Goal: Task Accomplishment & Management: Use online tool/utility

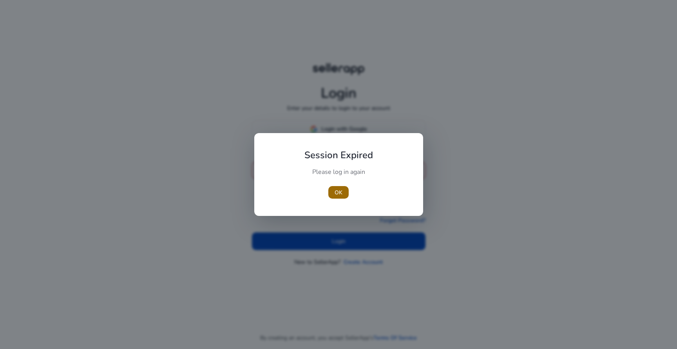
click at [334, 190] on span "button" at bounding box center [339, 192] width 20 height 19
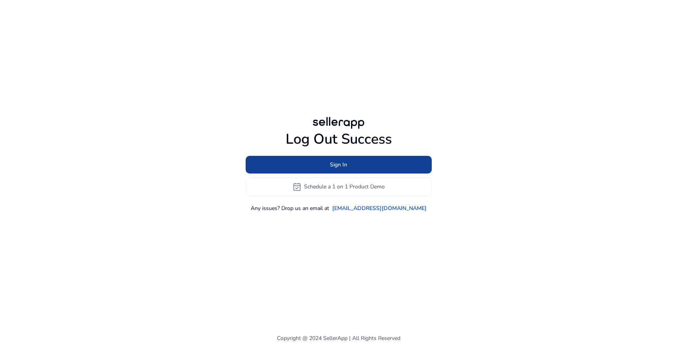
click at [337, 173] on span at bounding box center [339, 164] width 186 height 19
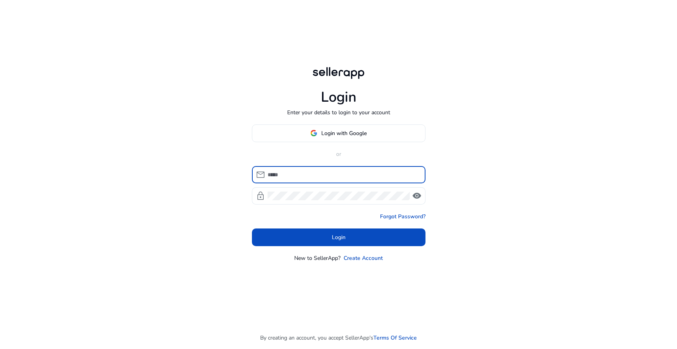
click at [337, 173] on input at bounding box center [344, 174] width 152 height 9
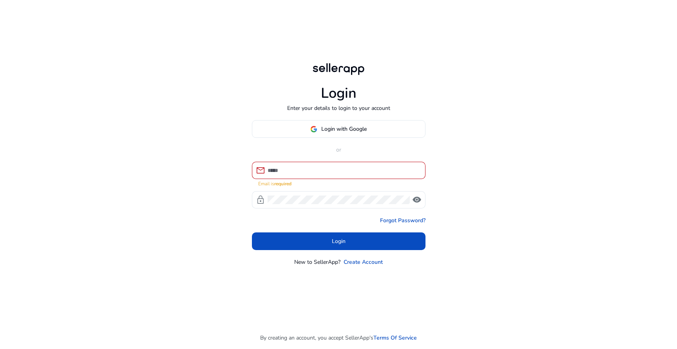
type input "**********"
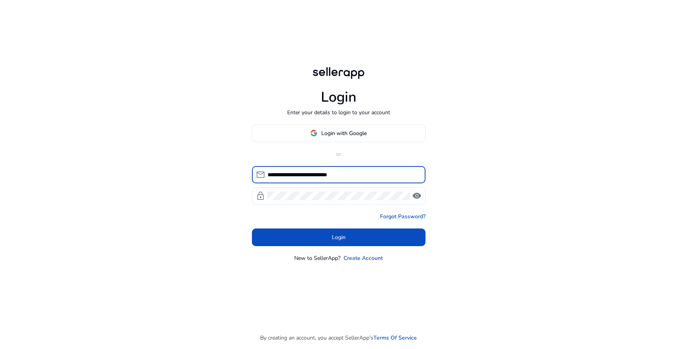
click button "Login" at bounding box center [339, 237] width 174 height 18
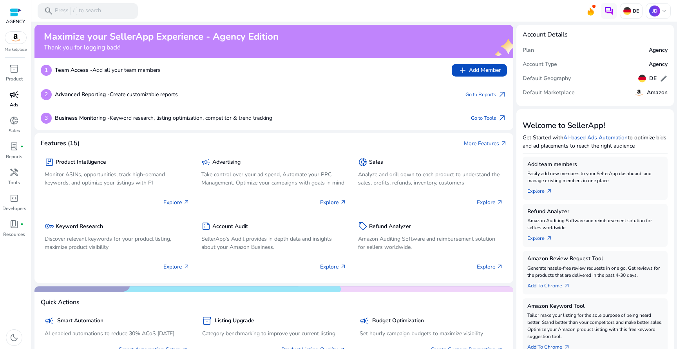
click at [14, 110] on link "campaign Ads" at bounding box center [14, 101] width 28 height 26
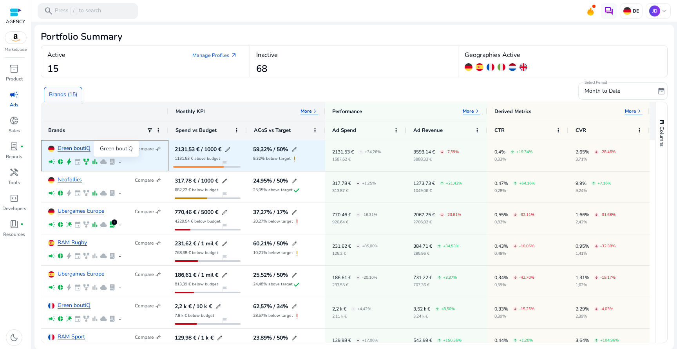
click at [80, 150] on link "Green boutiQ" at bounding box center [74, 148] width 33 height 6
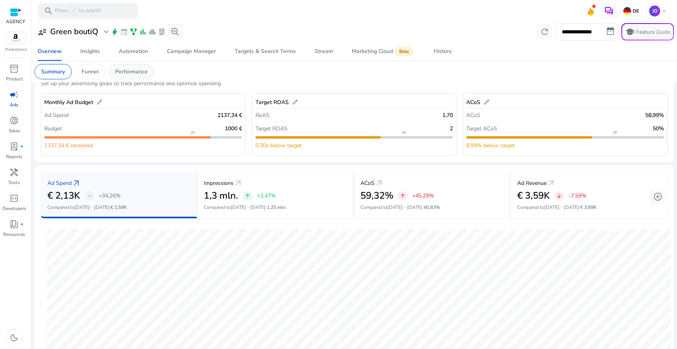
scroll to position [24, 0]
click at [138, 54] on div "Automation" at bounding box center [133, 51] width 29 height 5
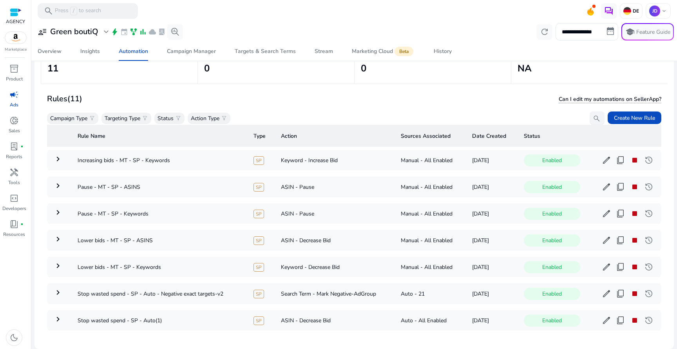
scroll to position [126, 0]
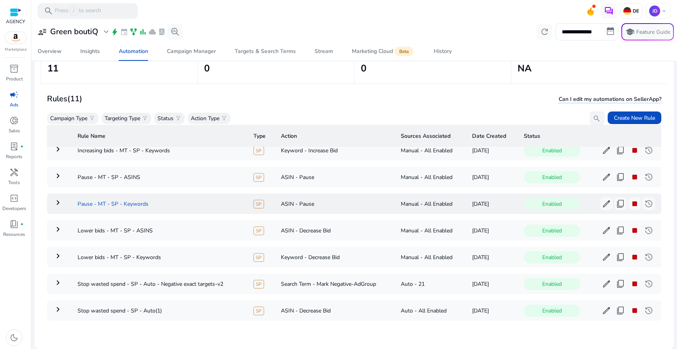
click at [211, 195] on td "Pause - MT - SP - Keywords" at bounding box center [159, 203] width 176 height 20
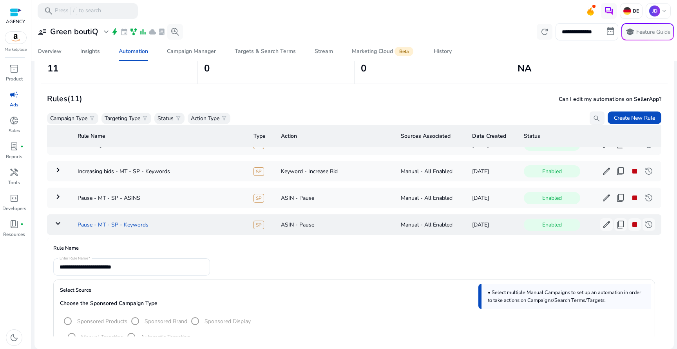
scroll to position [97, 0]
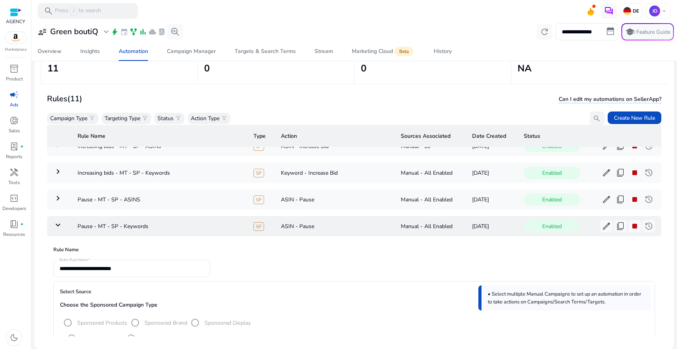
click at [69, 231] on td "keyboard_arrow_down" at bounding box center [59, 226] width 24 height 20
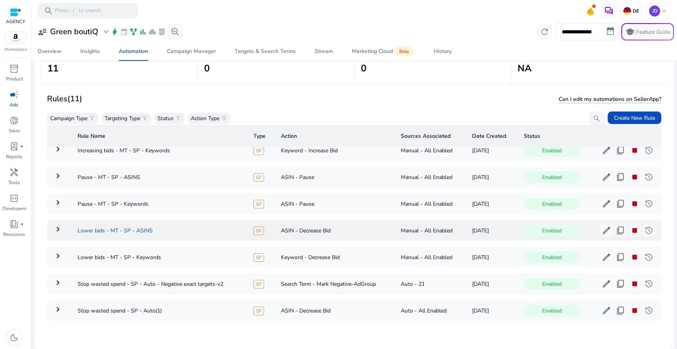
scroll to position [126, 0]
click at [99, 175] on td "Pause - MT - SP - ASINS" at bounding box center [159, 177] width 176 height 20
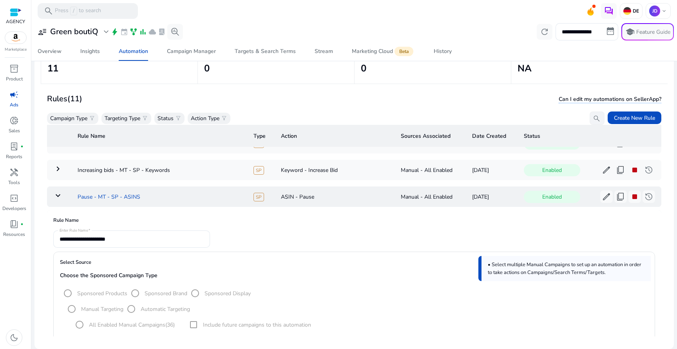
scroll to position [98, 0]
click at [121, 198] on td "Pause - MT - SP - ASINS" at bounding box center [159, 198] width 176 height 20
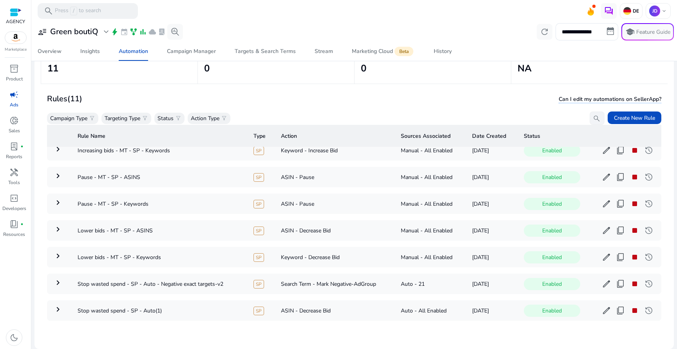
scroll to position [126, 0]
click at [116, 197] on td "Pause - MT - SP - Keywords" at bounding box center [159, 203] width 176 height 20
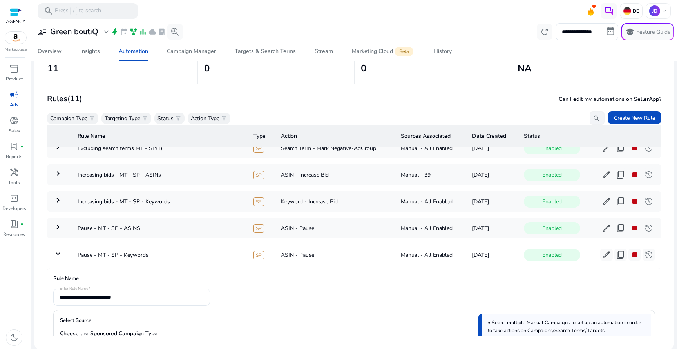
scroll to position [58, 0]
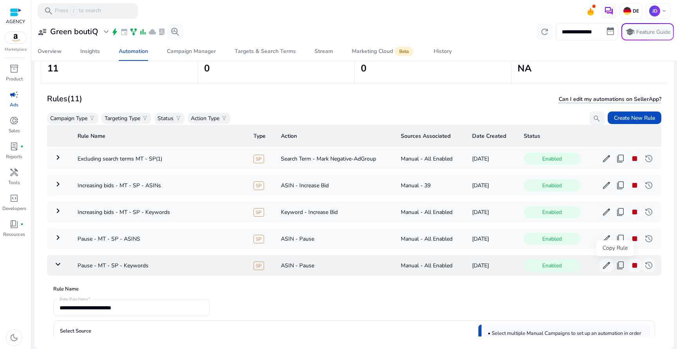
click at [617, 266] on span "content_copy" at bounding box center [620, 264] width 9 height 9
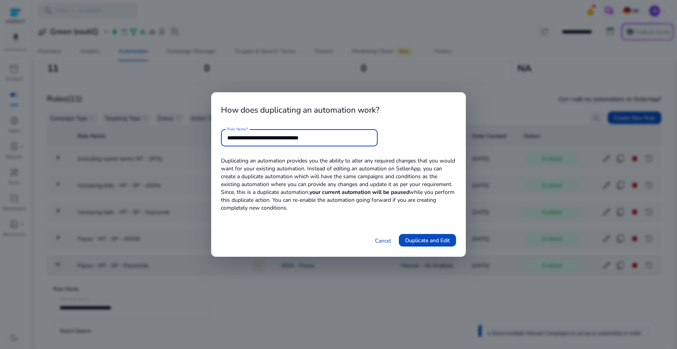
click at [302, 137] on input "**********" at bounding box center [299, 137] width 144 height 9
click at [299, 137] on input "**********" at bounding box center [299, 137] width 144 height 9
drag, startPoint x: 301, startPoint y: 138, endPoint x: 366, endPoint y: 138, distance: 65.5
click at [366, 139] on input "**********" at bounding box center [299, 137] width 144 height 9
type input "**********"
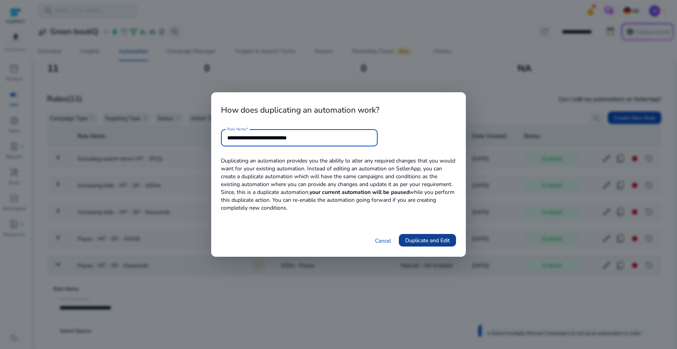
click at [427, 242] on span "Duplicate and Edit" at bounding box center [427, 240] width 45 height 8
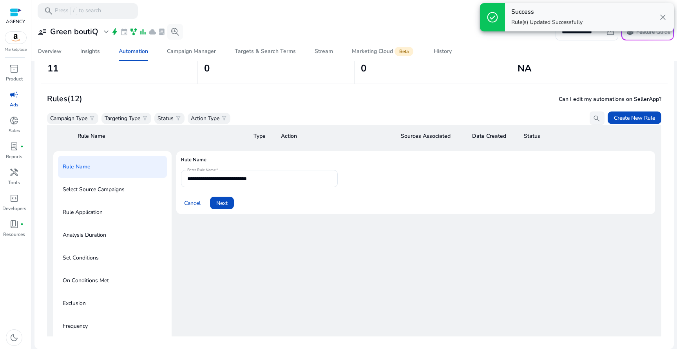
scroll to position [28, 0]
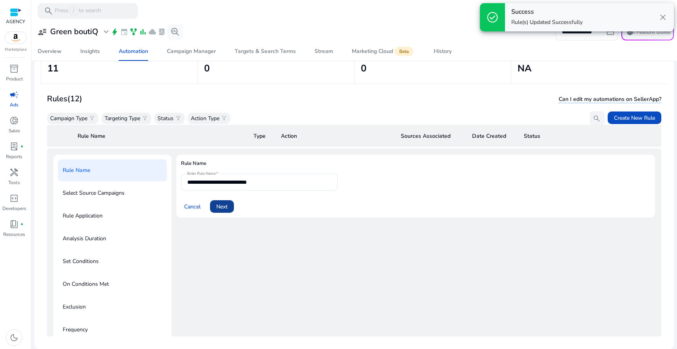
click at [227, 202] on span at bounding box center [222, 206] width 24 height 19
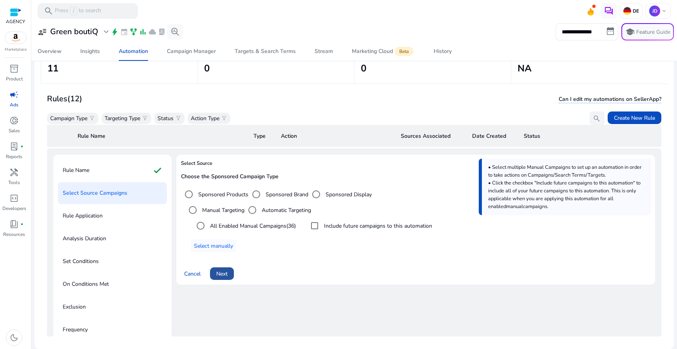
click at [231, 278] on span at bounding box center [222, 273] width 24 height 19
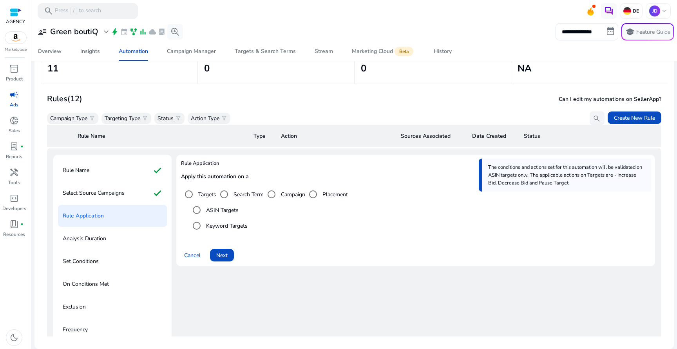
click at [212, 224] on label "Keyword Targets" at bounding box center [226, 226] width 43 height 8
click at [223, 252] on span "Next" at bounding box center [221, 255] width 11 height 8
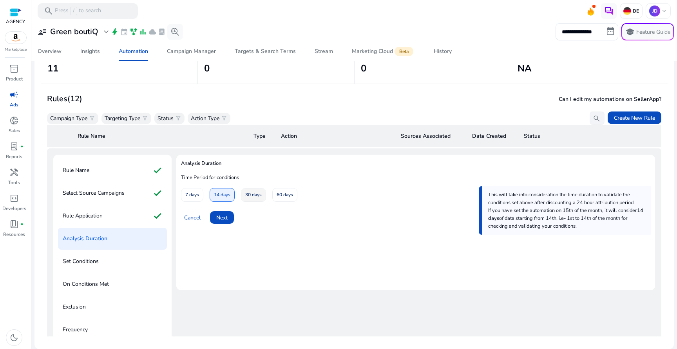
click at [251, 196] on span "30 days" at bounding box center [253, 195] width 16 height 14
click at [226, 221] on span at bounding box center [222, 217] width 24 height 19
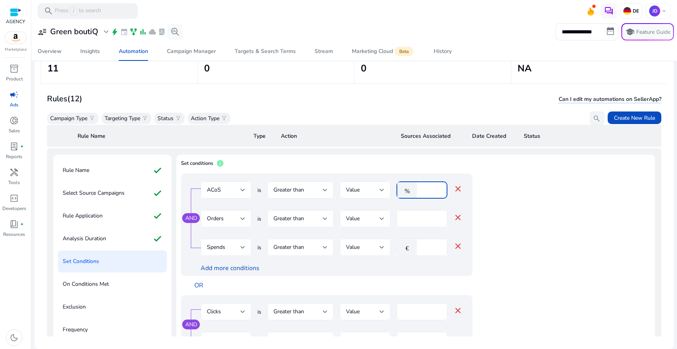
click at [424, 189] on input "**" at bounding box center [431, 189] width 20 height 9
type input "**"
click at [549, 203] on app-ppc-editable-conditions "AND ACoS is Greater than Value % ** close Orders is Greater than Value * close …" at bounding box center [416, 297] width 470 height 249
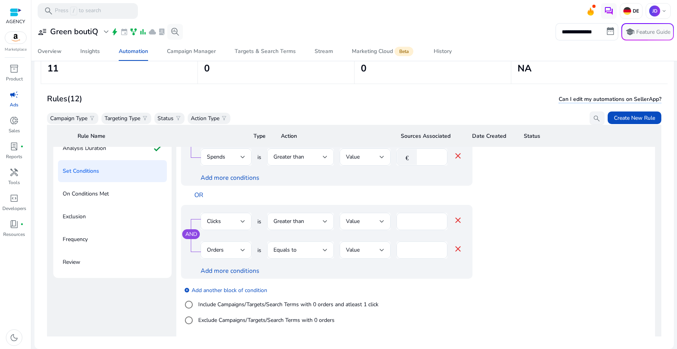
scroll to position [119, 0]
drag, startPoint x: 407, startPoint y: 222, endPoint x: 403, endPoint y: 222, distance: 4.3
click at [403, 222] on input "**" at bounding box center [422, 220] width 38 height 9
type input "**"
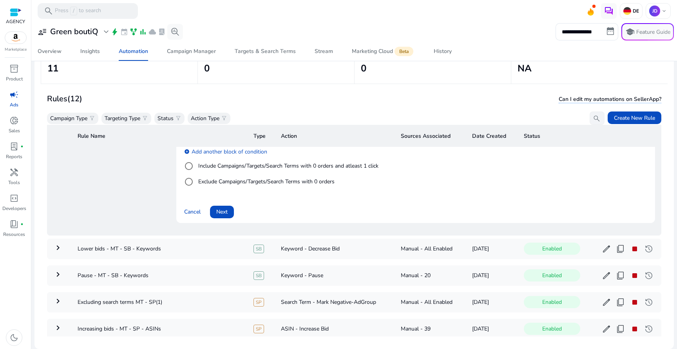
scroll to position [267, 0]
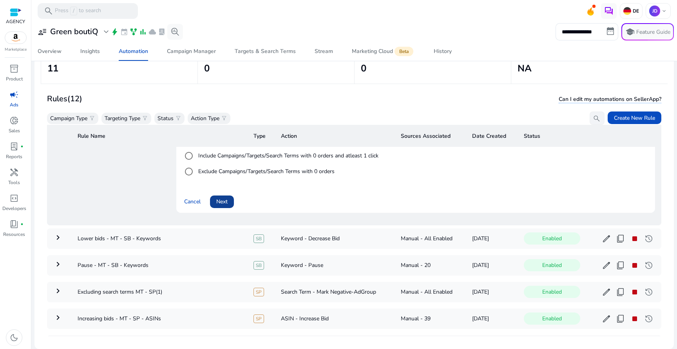
click at [224, 200] on span "Next" at bounding box center [221, 201] width 11 height 8
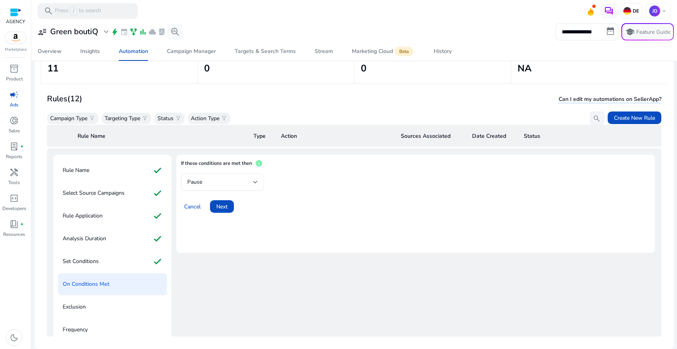
scroll to position [0, 0]
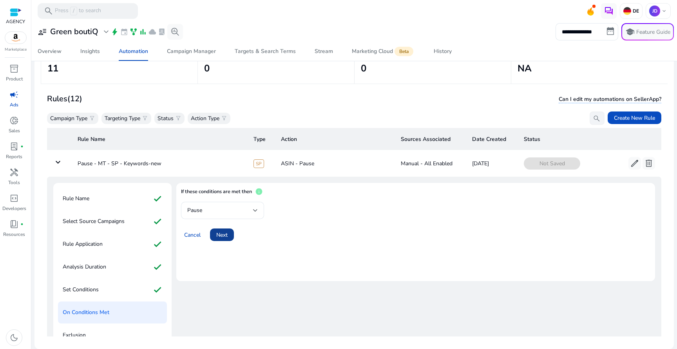
click at [223, 232] on span "Next" at bounding box center [221, 235] width 11 height 8
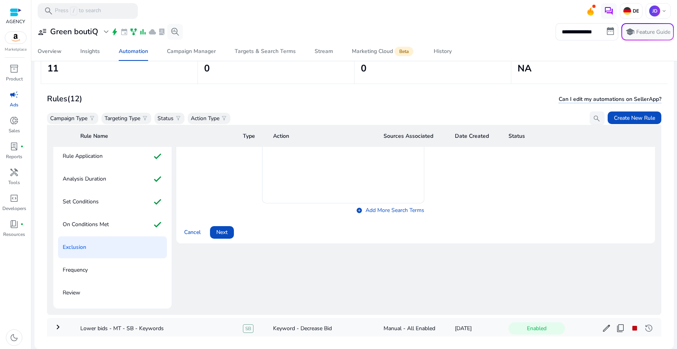
scroll to position [90, 0]
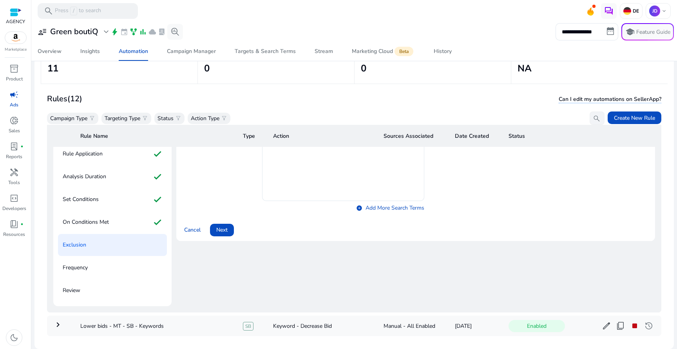
click at [223, 232] on span "Next" at bounding box center [221, 229] width 11 height 8
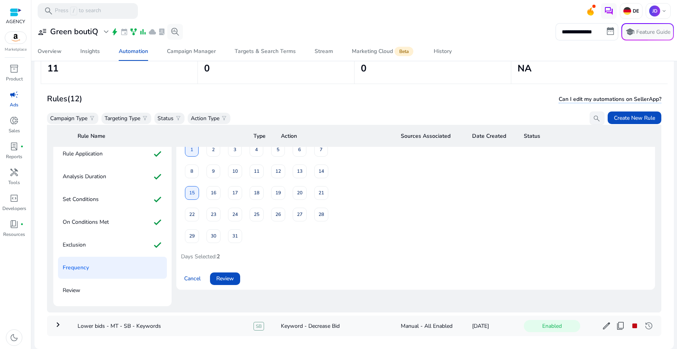
scroll to position [80, 0]
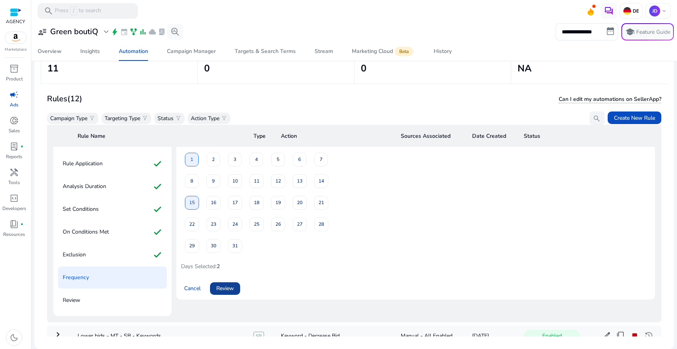
click at [228, 287] on span "Review" at bounding box center [225, 288] width 18 height 8
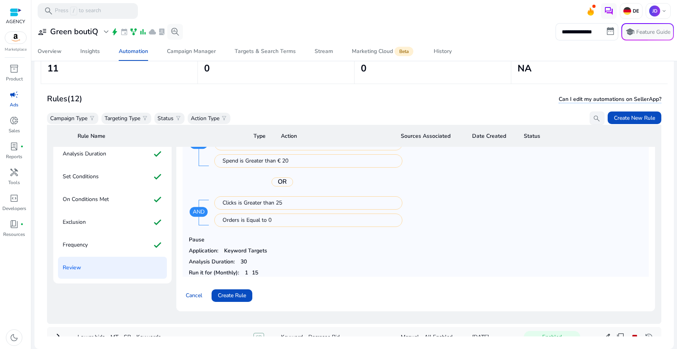
scroll to position [112, 0]
click at [126, 250] on div "Frequency check" at bounding box center [112, 245] width 109 height 22
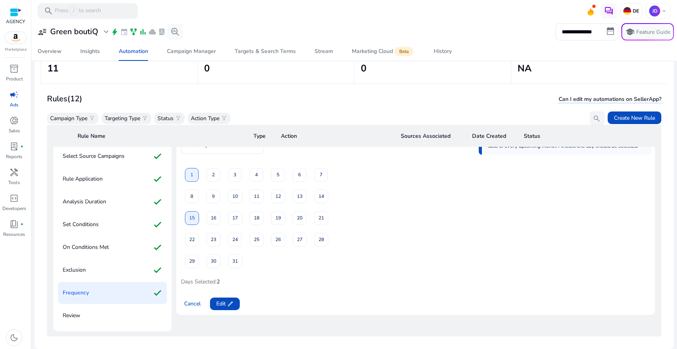
scroll to position [64, 0]
click at [193, 257] on div "29" at bounding box center [192, 262] width 14 height 14
click at [193, 239] on div "22" at bounding box center [192, 241] width 14 height 14
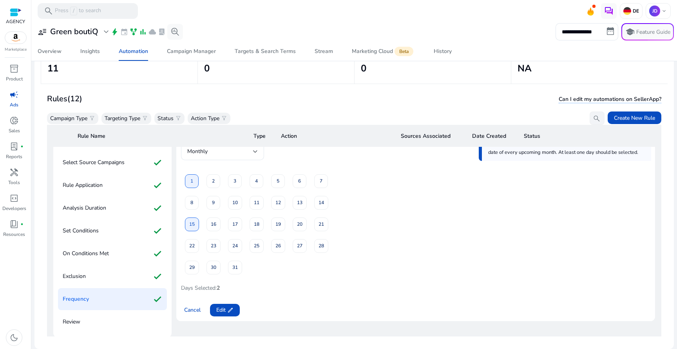
scroll to position [74, 0]
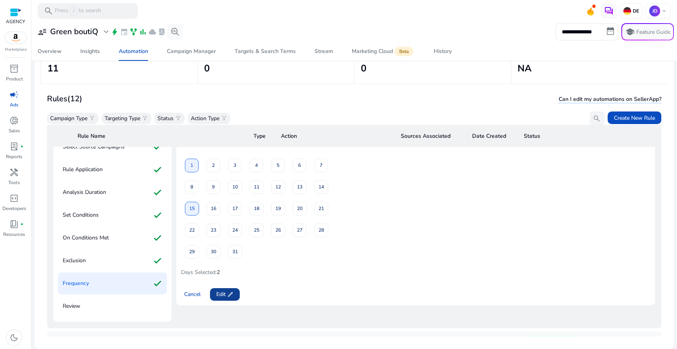
click at [222, 294] on span "Edit edit" at bounding box center [224, 294] width 17 height 8
click at [195, 229] on span at bounding box center [191, 229] width 13 height 19
click at [191, 188] on span "8" at bounding box center [192, 187] width 3 height 14
click at [191, 245] on span "29" at bounding box center [191, 252] width 5 height 14
click at [233, 296] on span "Review" at bounding box center [225, 294] width 18 height 8
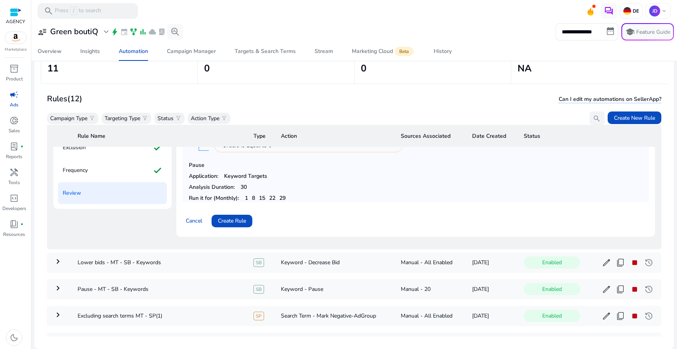
scroll to position [193, 0]
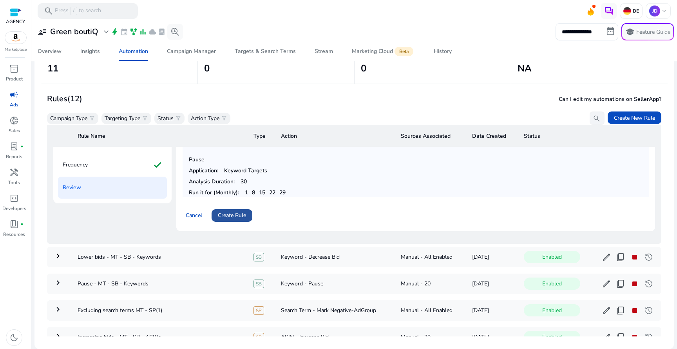
click at [232, 218] on span "Create Rule" at bounding box center [232, 215] width 28 height 8
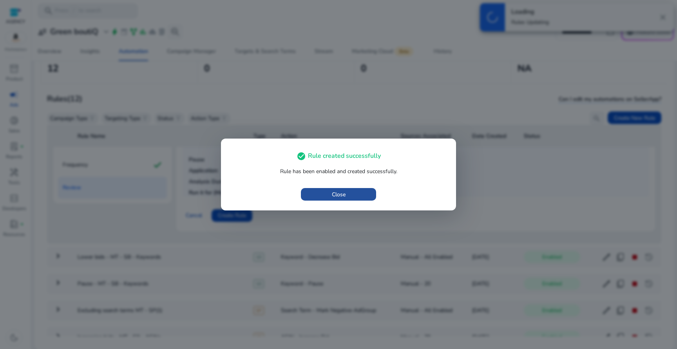
click at [310, 189] on span "button" at bounding box center [338, 194] width 75 height 19
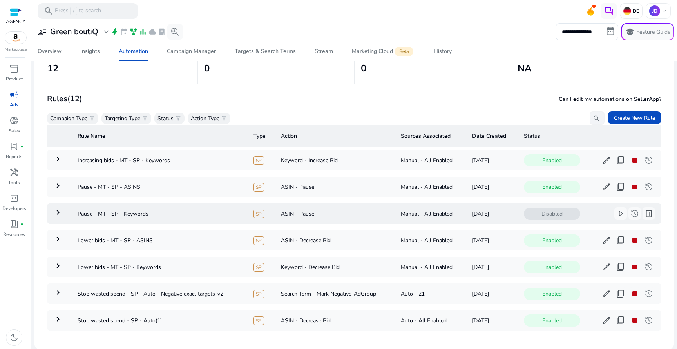
scroll to position [138, 0]
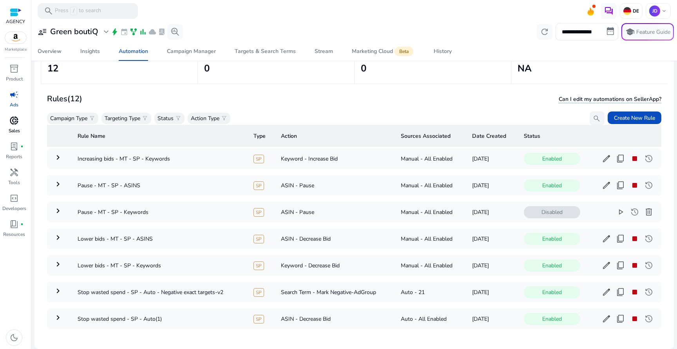
click at [18, 119] on span "donut_small" at bounding box center [13, 120] width 9 height 9
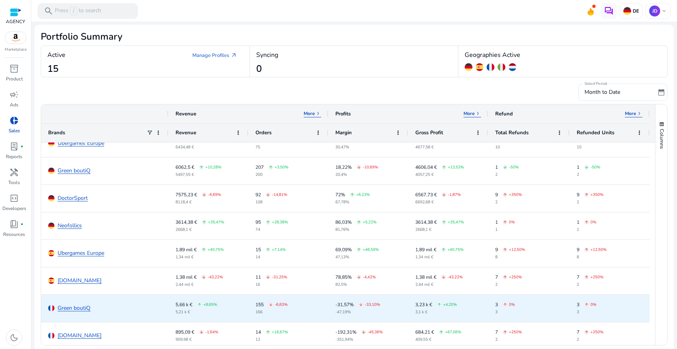
scroll to position [13, 0]
click at [80, 309] on link "Green boutiQ" at bounding box center [74, 308] width 33 height 6
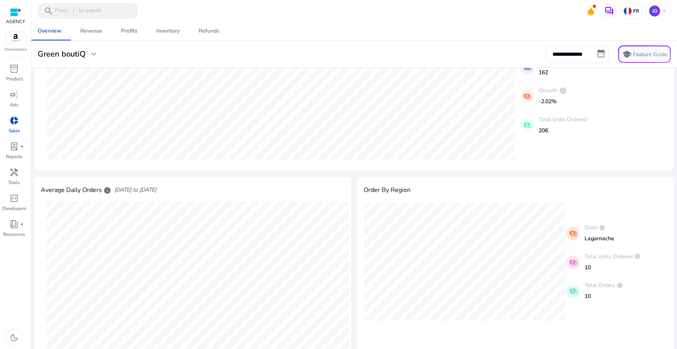
scroll to position [28, 0]
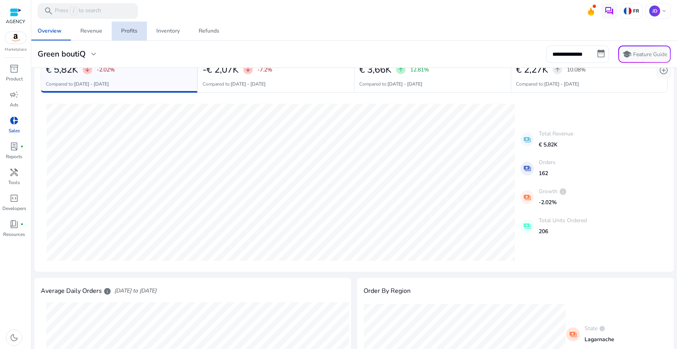
click at [119, 38] on link "Profits" at bounding box center [129, 31] width 35 height 19
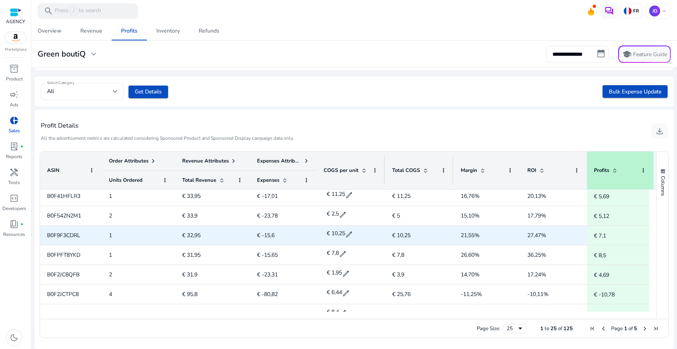
scroll to position [338, 0]
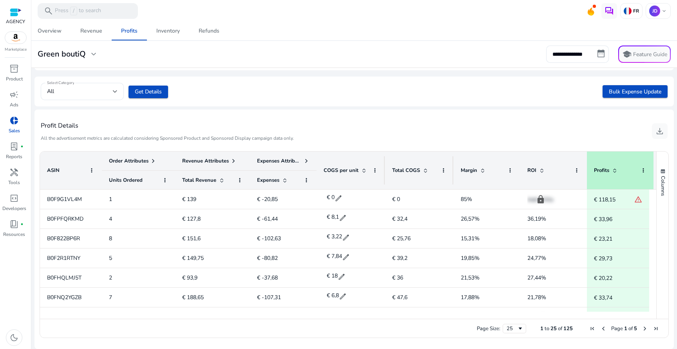
click at [305, 160] on span at bounding box center [306, 161] width 6 height 6
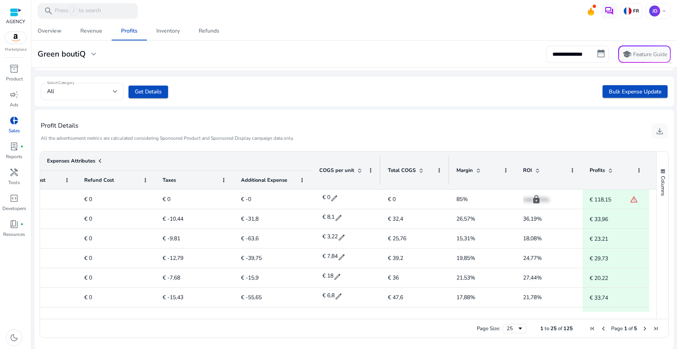
click at [609, 170] on span at bounding box center [611, 170] width 6 height 6
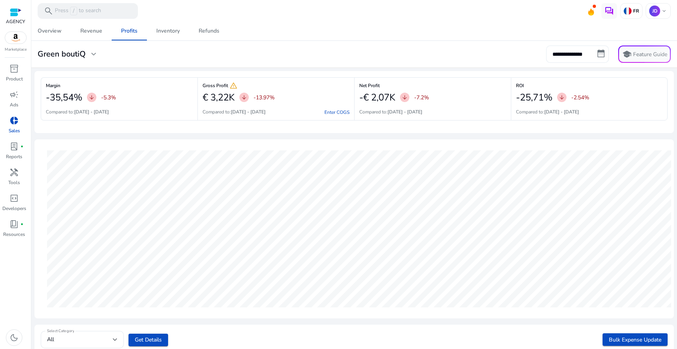
click at [586, 54] on input "**********" at bounding box center [578, 53] width 63 height 17
select select "*"
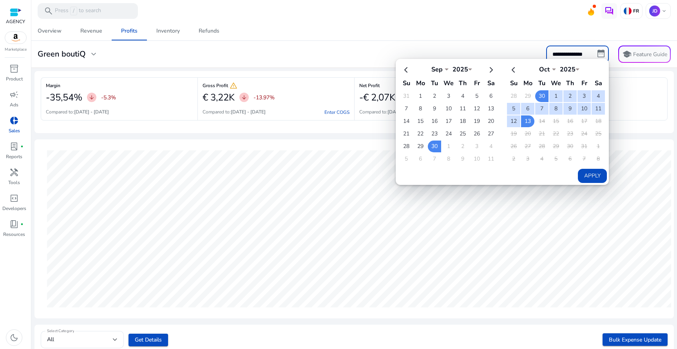
click at [526, 51] on div "**********" at bounding box center [354, 53] width 640 height 17
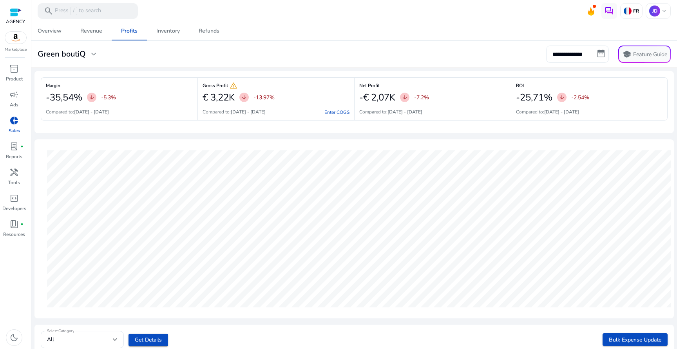
click at [572, 55] on input "**********" at bounding box center [578, 53] width 63 height 17
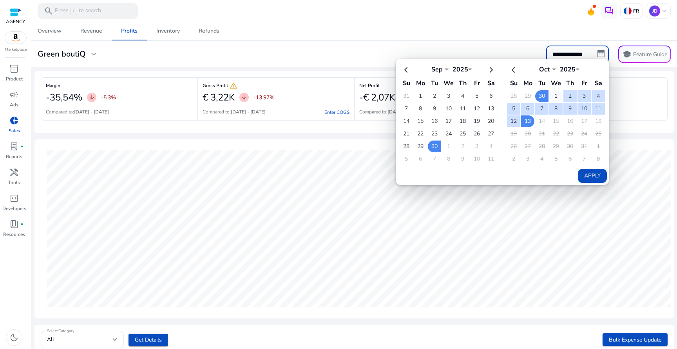
click at [552, 96] on td "1" at bounding box center [556, 96] width 13 height 12
click at [527, 121] on td "13" at bounding box center [527, 121] width 13 height 12
click at [585, 170] on button "Apply" at bounding box center [592, 176] width 29 height 14
type input "**********"
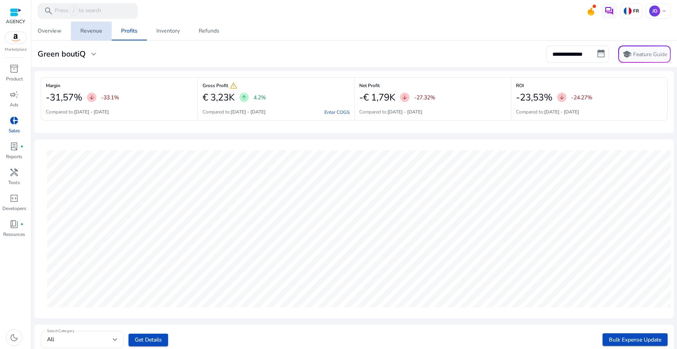
click at [103, 34] on link "Revenue" at bounding box center [91, 31] width 41 height 19
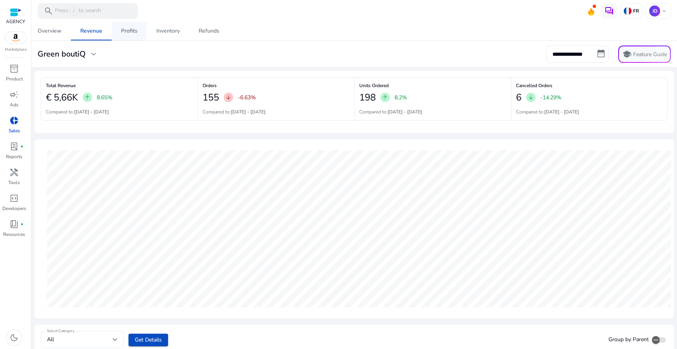
click at [138, 34] on link "Profits" at bounding box center [129, 31] width 35 height 19
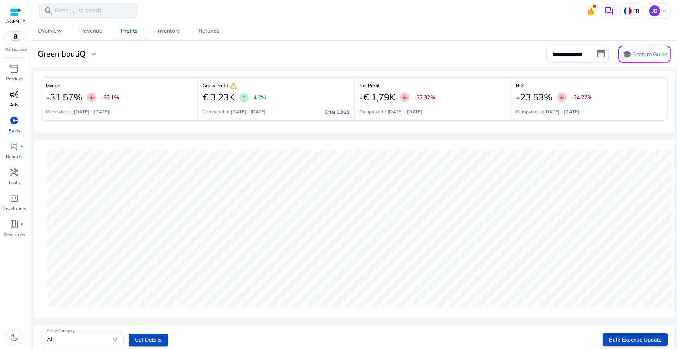
click at [14, 94] on span "campaign" at bounding box center [13, 94] width 9 height 9
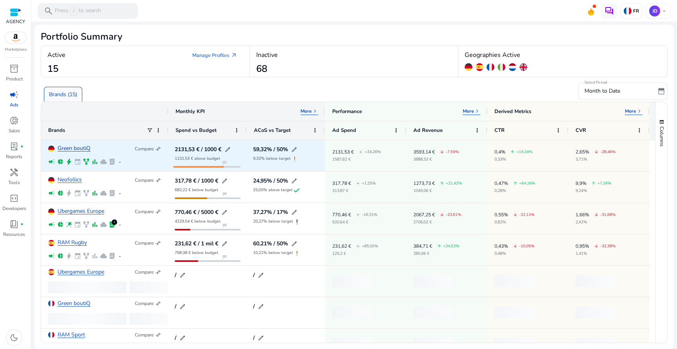
click at [87, 149] on link "Green boutiQ" at bounding box center [74, 148] width 33 height 6
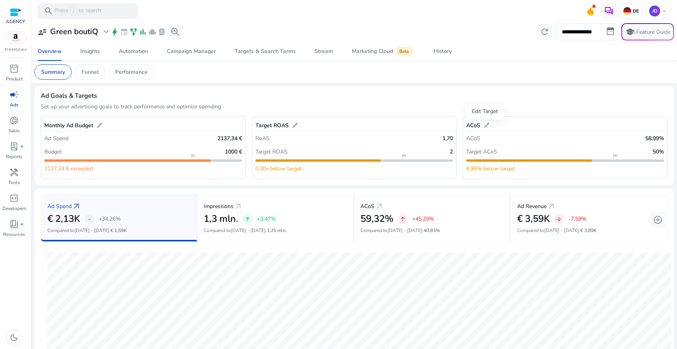
click at [485, 125] on span "edit" at bounding box center [487, 125] width 6 height 6
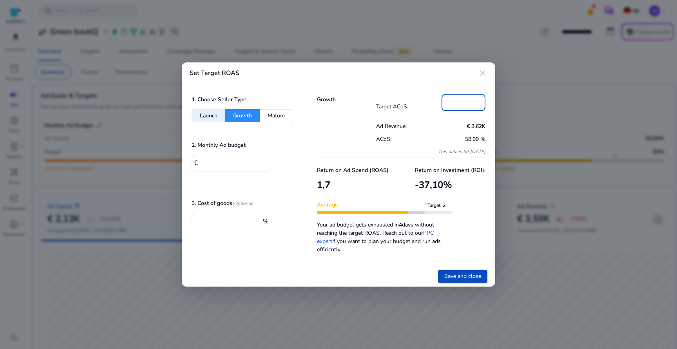
click at [456, 98] on input "**" at bounding box center [463, 101] width 31 height 9
type input "*"
type input "**"
click at [473, 279] on span "Save and close" at bounding box center [463, 276] width 37 height 8
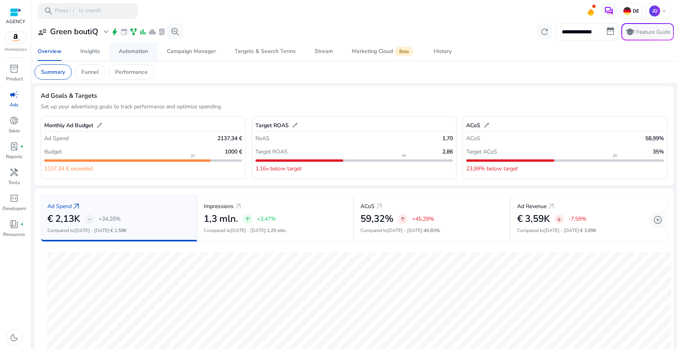
click at [140, 54] on div "Automation" at bounding box center [133, 51] width 29 height 5
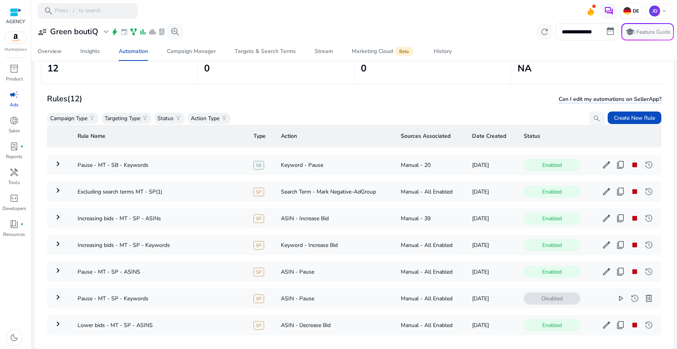
scroll to position [53, 0]
click at [309, 245] on td "Keyword - Increase Bid" at bounding box center [335, 244] width 120 height 20
click at [59, 245] on mat-icon "keyboard_arrow_right" at bounding box center [57, 242] width 9 height 9
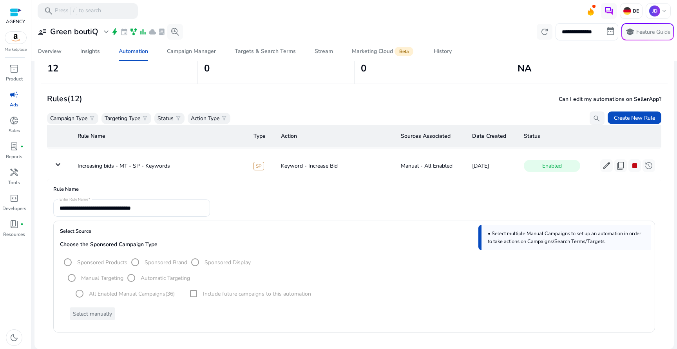
scroll to position [66, 0]
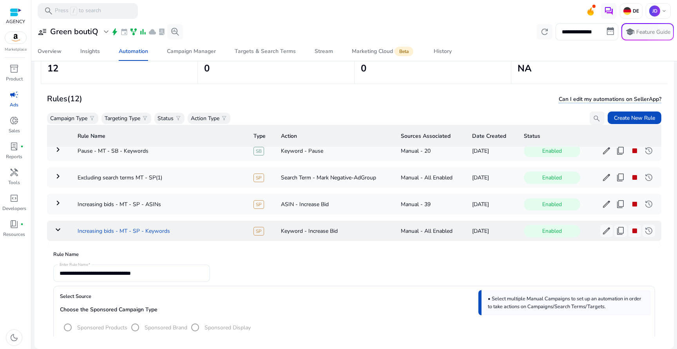
click at [205, 230] on td "Increasing bids - MT - SP - Keywords" at bounding box center [159, 230] width 176 height 20
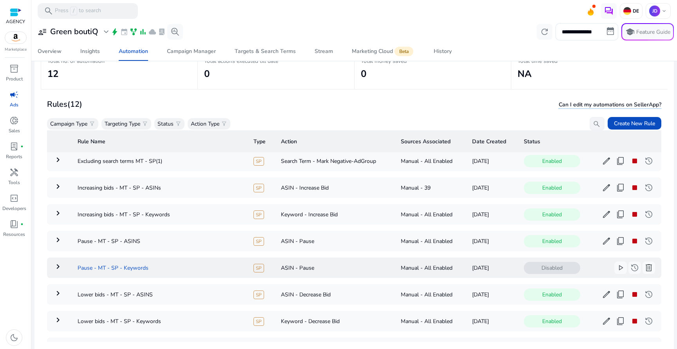
scroll to position [89, 0]
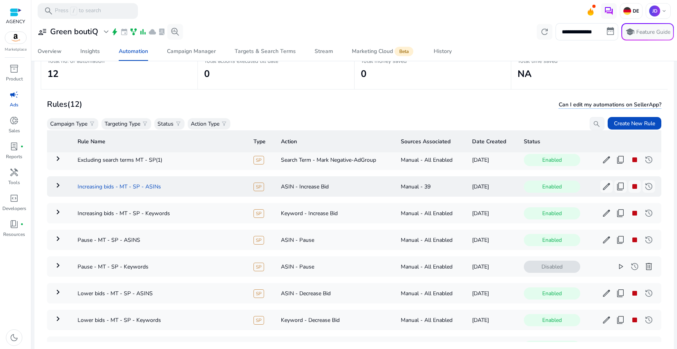
click at [171, 196] on td "Increasing bids - MT - SP - ASINs" at bounding box center [159, 186] width 176 height 20
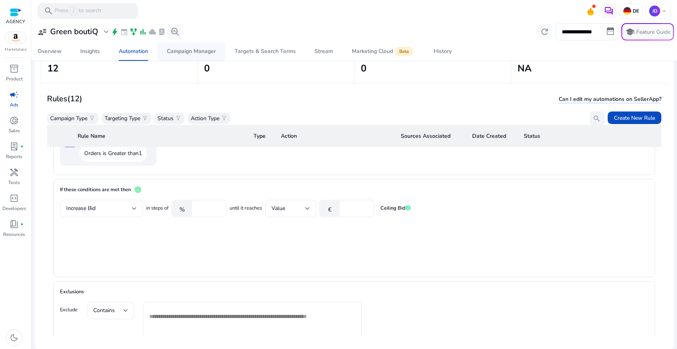
scroll to position [0, 0]
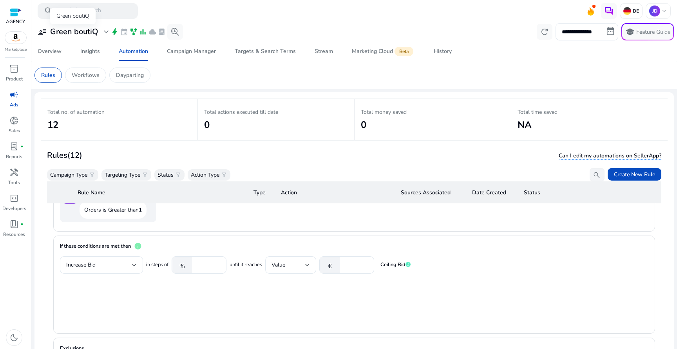
click at [91, 33] on h3 "Green boutiQ" at bounding box center [74, 31] width 48 height 9
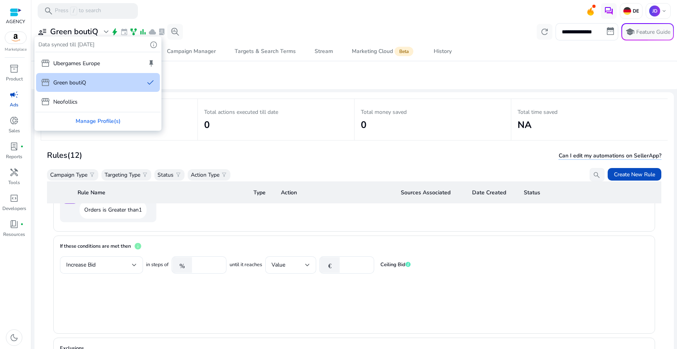
click at [633, 15] on div at bounding box center [338, 174] width 677 height 349
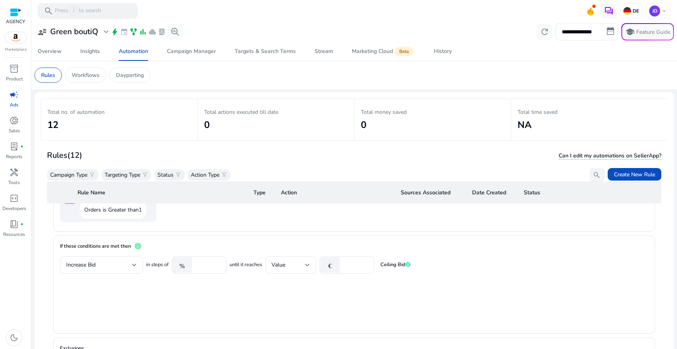
click at [16, 106] on p "Ads" at bounding box center [14, 104] width 9 height 7
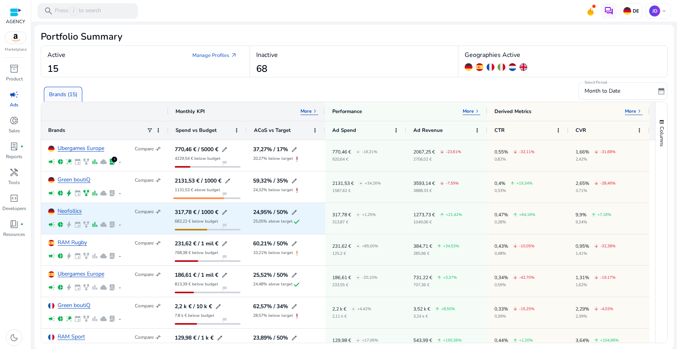
scroll to position [102, 0]
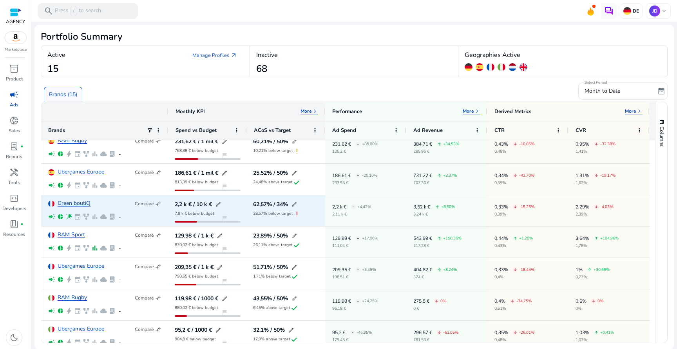
click at [81, 204] on link "Green boutiQ" at bounding box center [74, 203] width 33 height 6
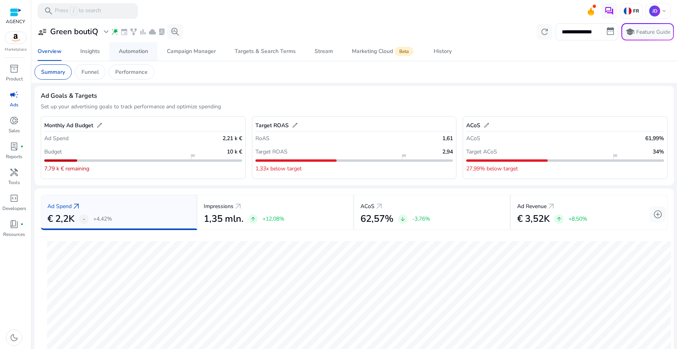
click at [132, 54] on div "Automation" at bounding box center [133, 51] width 29 height 5
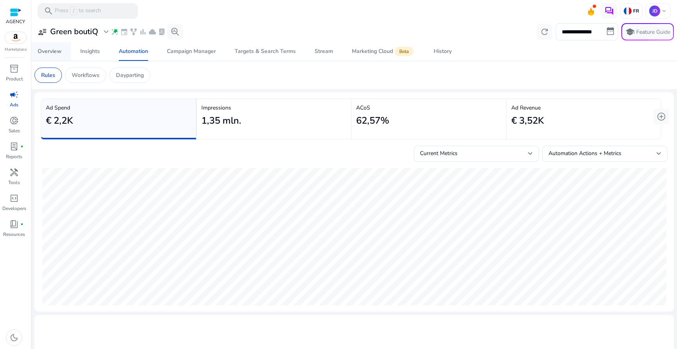
click at [69, 54] on link "Overview" at bounding box center [49, 51] width 43 height 19
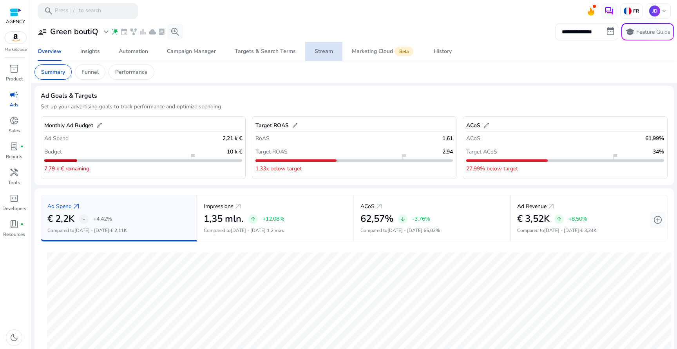
click at [323, 57] on span "Stream" at bounding box center [324, 51] width 18 height 19
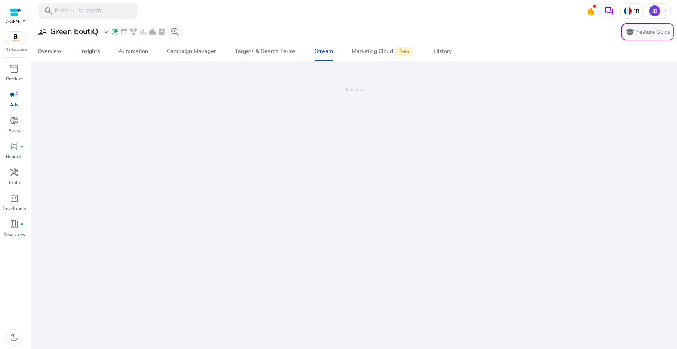
select select "*"
select select "****"
select select "**"
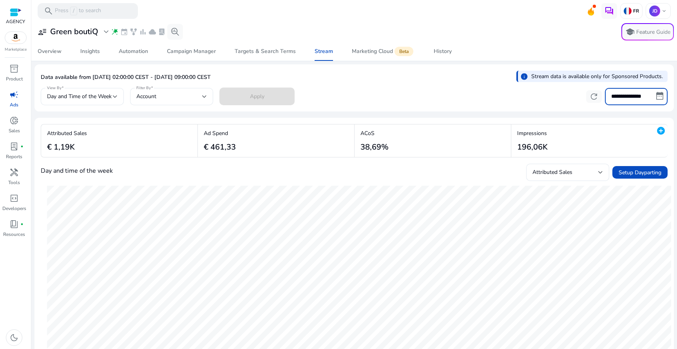
click at [619, 95] on input "**********" at bounding box center [636, 96] width 63 height 17
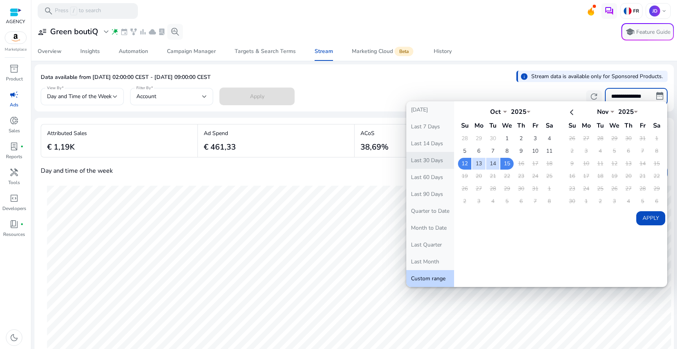
click at [437, 159] on button "Last 30 Days" at bounding box center [431, 160] width 48 height 17
type input "**********"
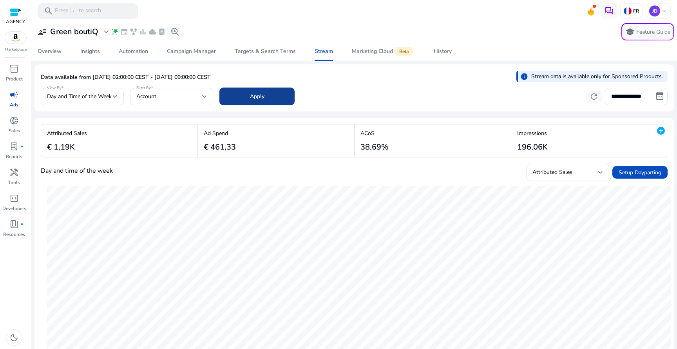
click at [258, 103] on span at bounding box center [257, 96] width 75 height 19
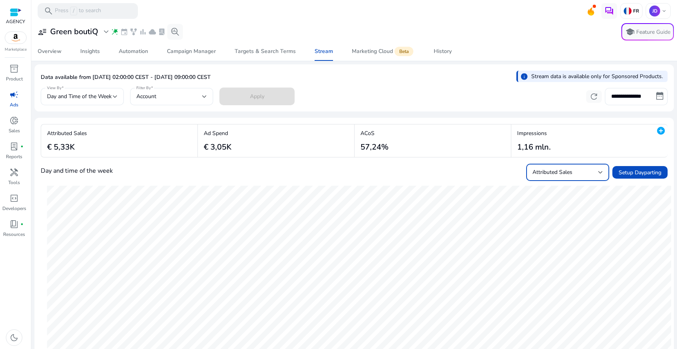
click at [550, 174] on span "Attributed Sales" at bounding box center [553, 171] width 40 height 7
click at [556, 232] on span "ACoS" at bounding box center [564, 231] width 71 height 9
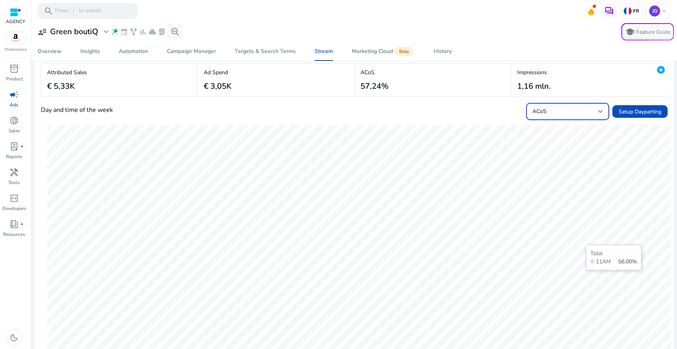
scroll to position [34, 0]
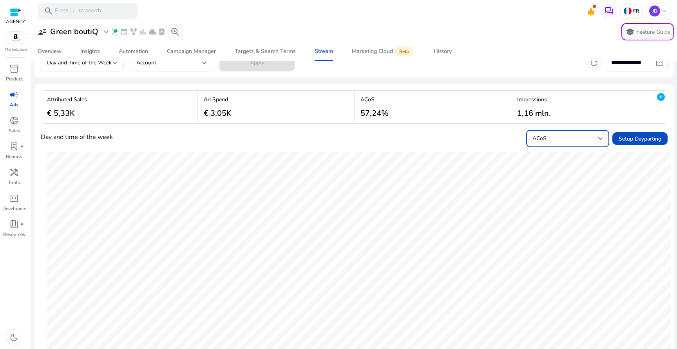
click at [574, 135] on div "ACoS" at bounding box center [566, 138] width 66 height 9
click at [574, 135] on div at bounding box center [338, 174] width 677 height 349
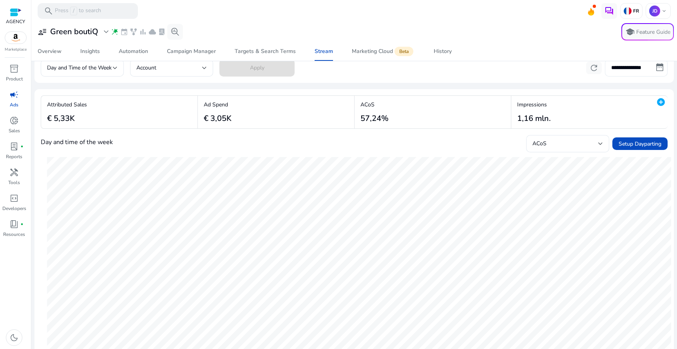
click at [638, 66] on input "**********" at bounding box center [636, 67] width 63 height 17
select select "*"
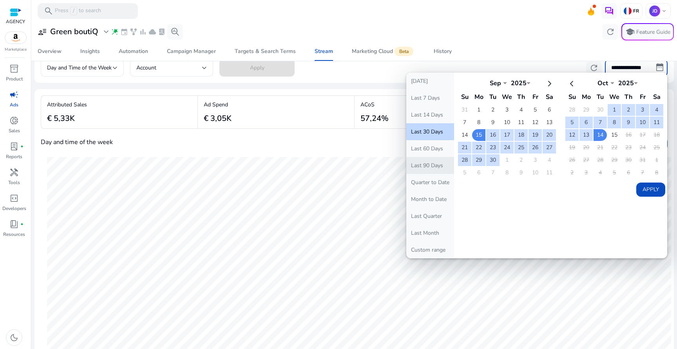
click at [449, 163] on button "Last 90 Days" at bounding box center [431, 165] width 48 height 17
type input "**********"
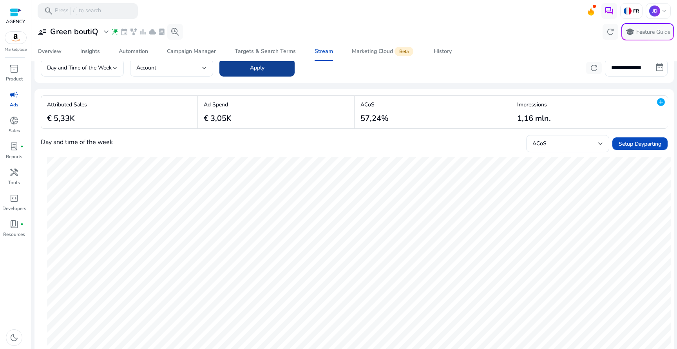
click at [271, 66] on span at bounding box center [257, 67] width 75 height 19
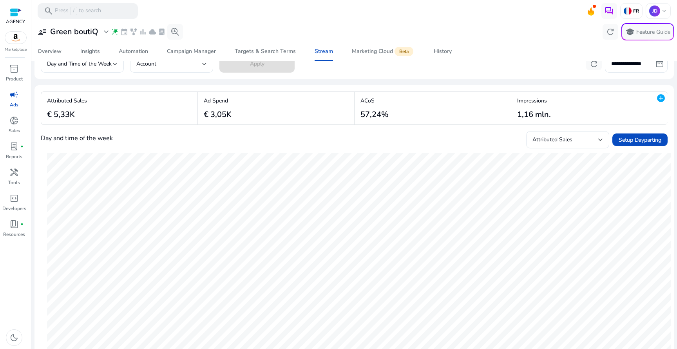
scroll to position [31, 0]
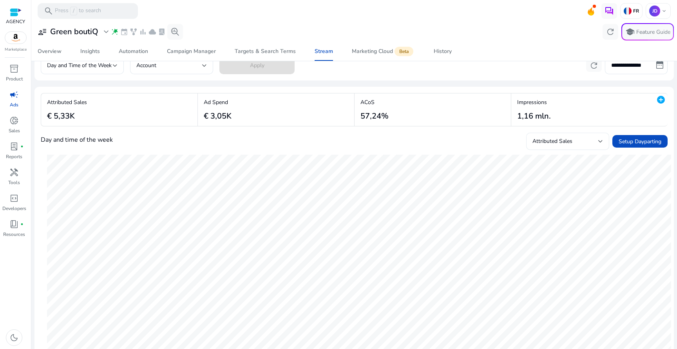
click at [570, 138] on div "Attributed Sales" at bounding box center [566, 141] width 66 height 9
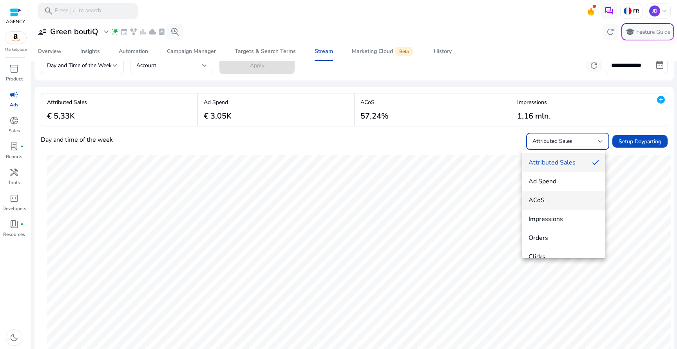
click at [565, 204] on mat-option "ACoS" at bounding box center [564, 200] width 83 height 19
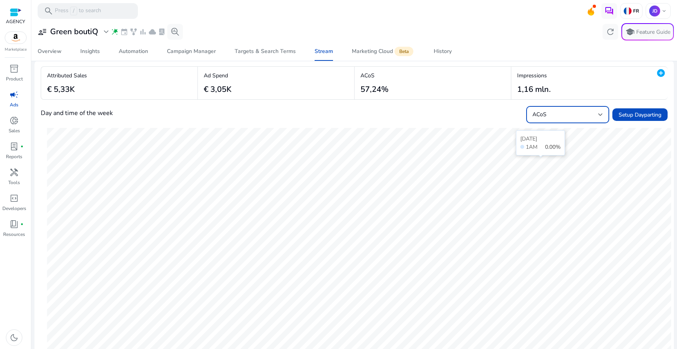
scroll to position [57, 0]
click at [626, 117] on span "Setup Dayparting" at bounding box center [640, 115] width 43 height 8
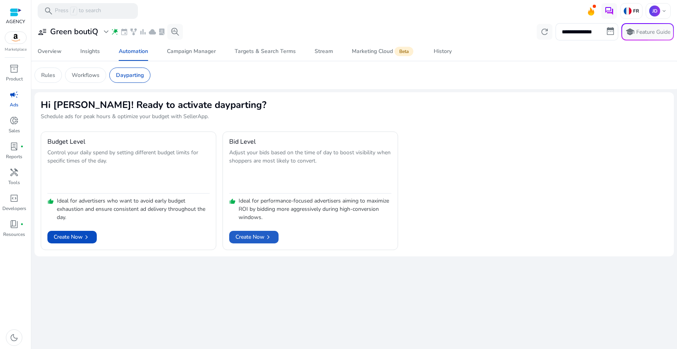
click at [269, 238] on span "chevron_right" at bounding box center [269, 237] width 8 height 8
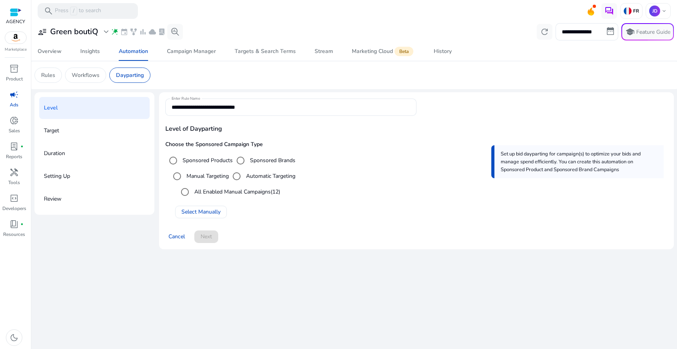
click at [202, 191] on label "All Enabled Manual Campaigns (12)" at bounding box center [236, 191] width 87 height 8
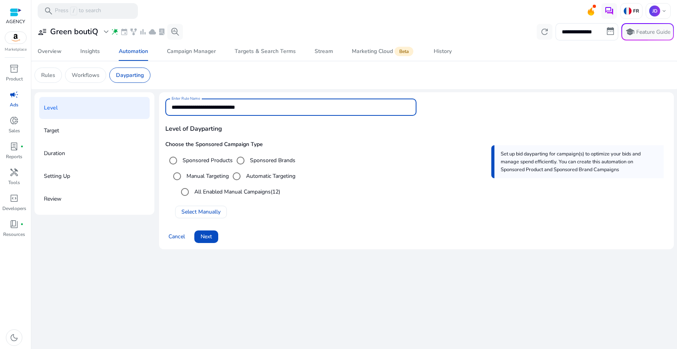
drag, startPoint x: 214, startPoint y: 107, endPoint x: 310, endPoint y: 124, distance: 96.7
click at [310, 124] on div "**********" at bounding box center [416, 115] width 503 height 35
type input "**********"
click at [214, 237] on span at bounding box center [206, 236] width 24 height 19
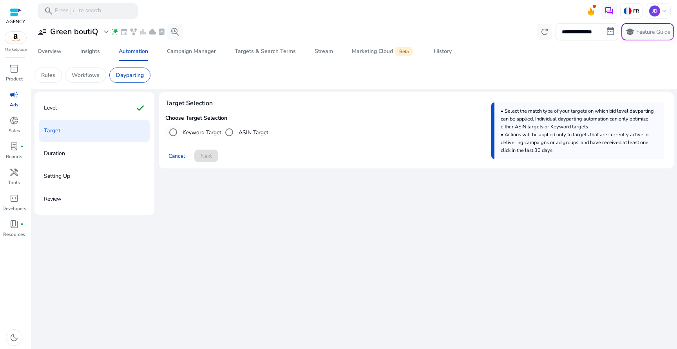
click at [211, 135] on label "Keyword Target" at bounding box center [201, 132] width 40 height 8
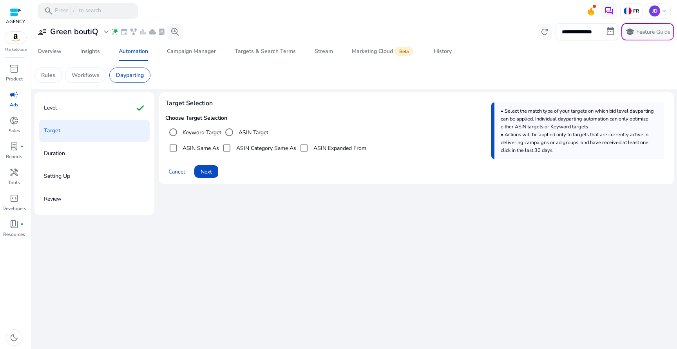
click at [196, 132] on label "Keyword Target" at bounding box center [201, 132] width 40 height 8
click at [77, 103] on div "Level check" at bounding box center [94, 108] width 111 height 22
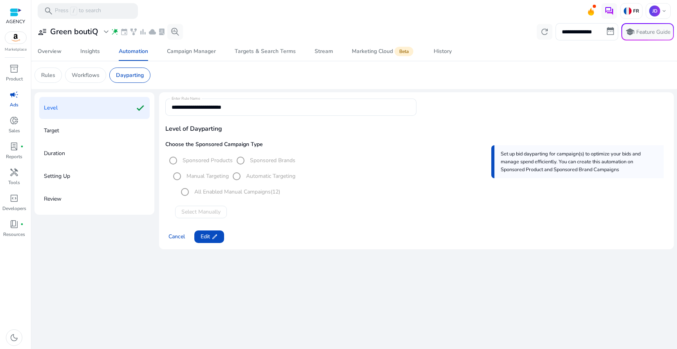
click at [246, 112] on mat-form-field "**********" at bounding box center [290, 110] width 251 height 25
click at [214, 231] on span at bounding box center [209, 236] width 30 height 19
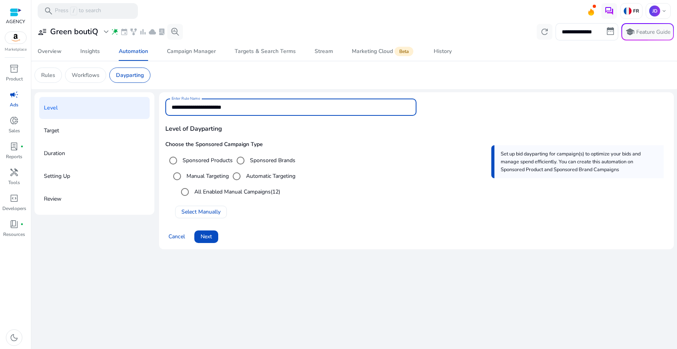
click at [257, 103] on input "**********" at bounding box center [291, 107] width 239 height 9
type input "**********"
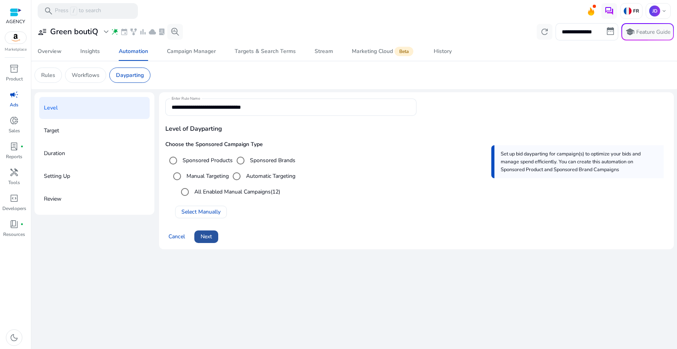
click at [202, 234] on span "Next" at bounding box center [206, 236] width 11 height 8
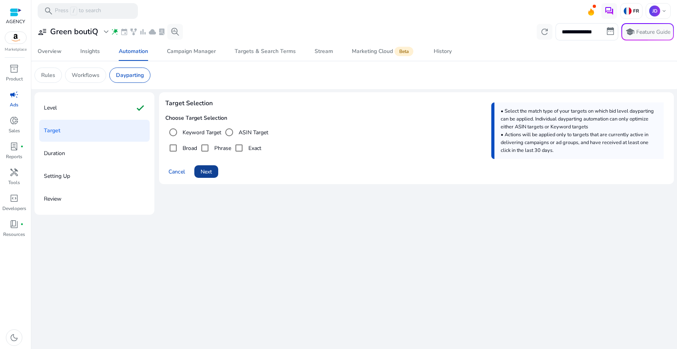
click at [205, 172] on span "Next" at bounding box center [206, 171] width 11 height 8
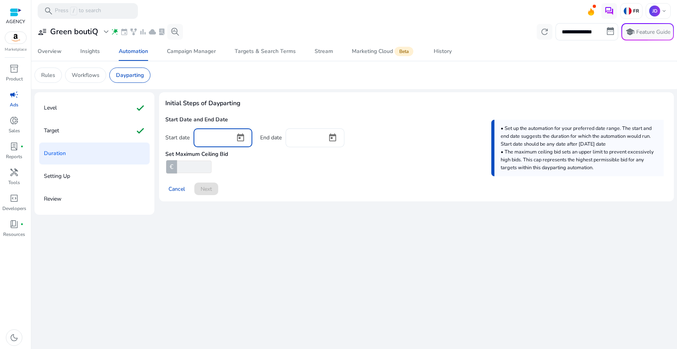
click at [223, 138] on input at bounding box center [214, 137] width 29 height 9
click at [240, 135] on span "Open calendar" at bounding box center [240, 137] width 19 height 19
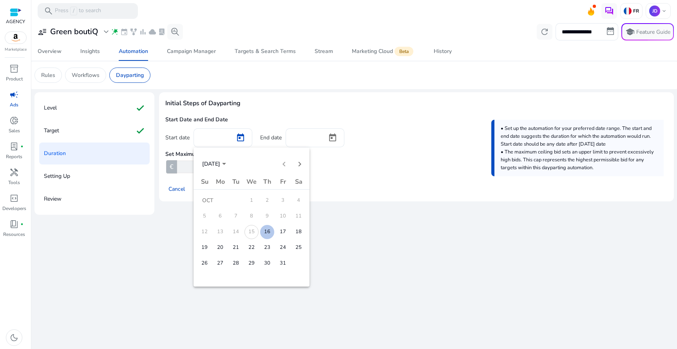
click at [264, 232] on span "16" at bounding box center [267, 232] width 14 height 14
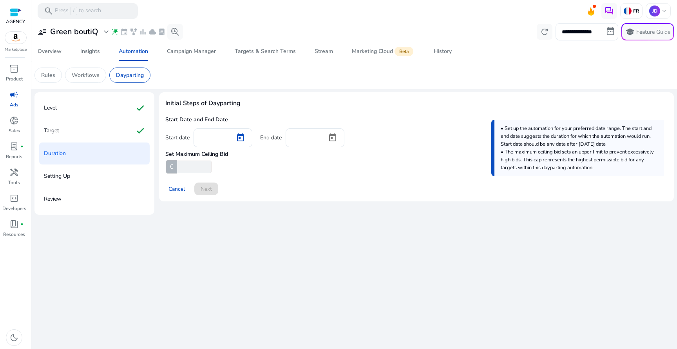
type input "**********"
click at [333, 134] on span "Open calendar" at bounding box center [332, 137] width 19 height 19
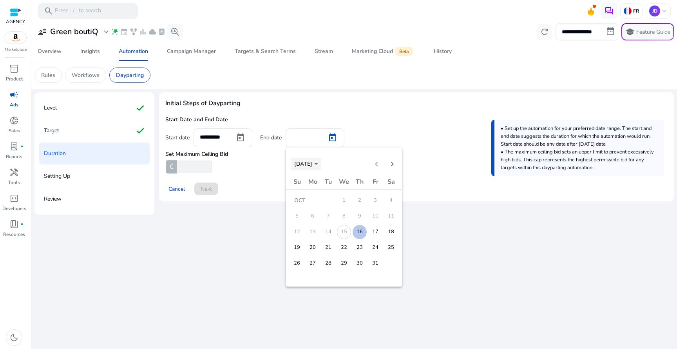
click at [318, 163] on span "OCT 2025" at bounding box center [306, 163] width 24 height 7
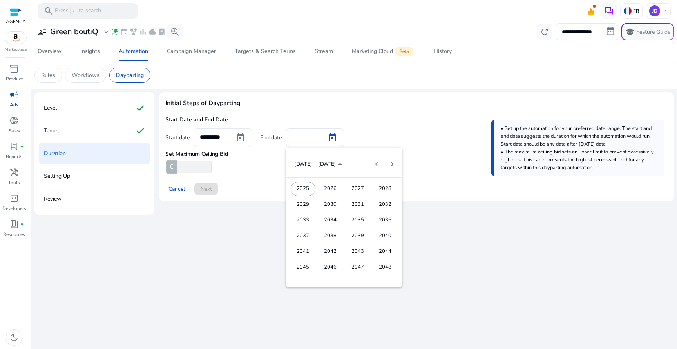
click at [335, 223] on span "2034" at bounding box center [330, 220] width 25 height 14
click at [306, 204] on span "JAN" at bounding box center [303, 204] width 25 height 14
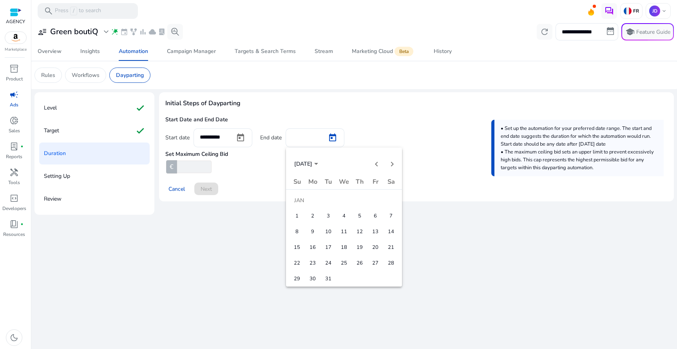
click at [298, 218] on span "1" at bounding box center [297, 216] width 14 height 14
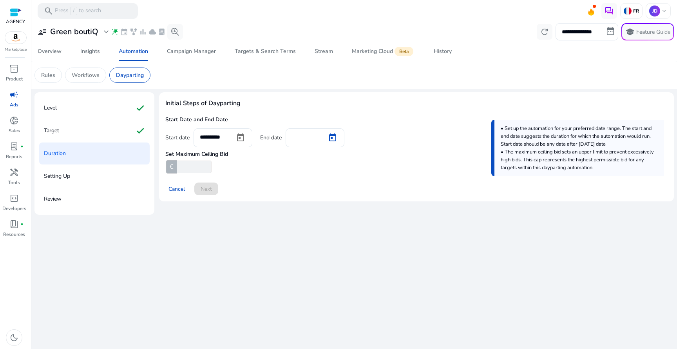
type input "********"
click at [201, 167] on input "number" at bounding box center [194, 166] width 36 height 13
type input "*"
click at [213, 187] on span at bounding box center [206, 188] width 24 height 19
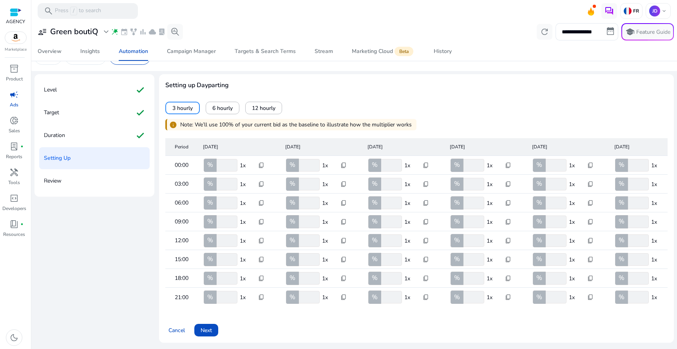
scroll to position [24, 0]
click at [213, 292] on div "%" at bounding box center [210, 296] width 13 height 13
click at [229, 292] on input "***" at bounding box center [226, 297] width 22 height 13
drag, startPoint x: 227, startPoint y: 292, endPoint x: 217, endPoint y: 292, distance: 9.8
click at [217, 292] on input "***" at bounding box center [226, 297] width 22 height 13
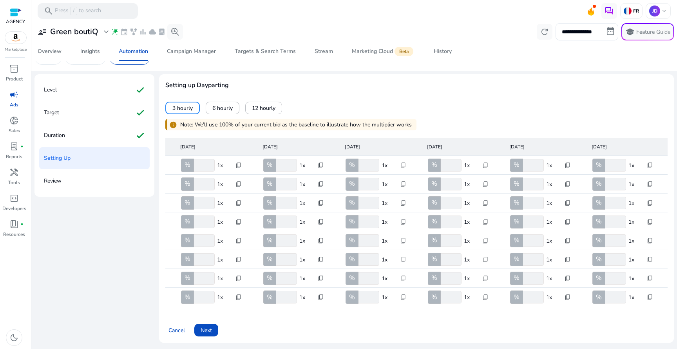
scroll to position [0, 107]
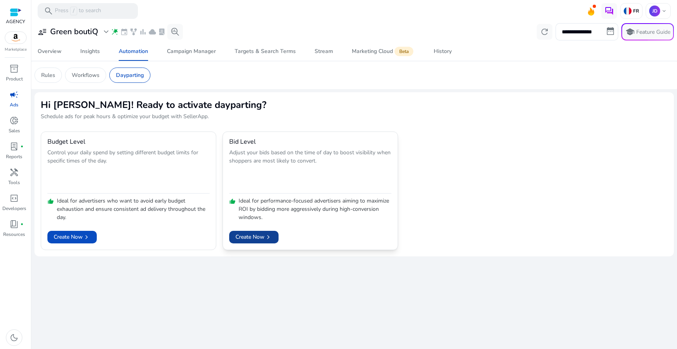
click at [246, 237] on span "Create Now chevron_right" at bounding box center [254, 236] width 37 height 8
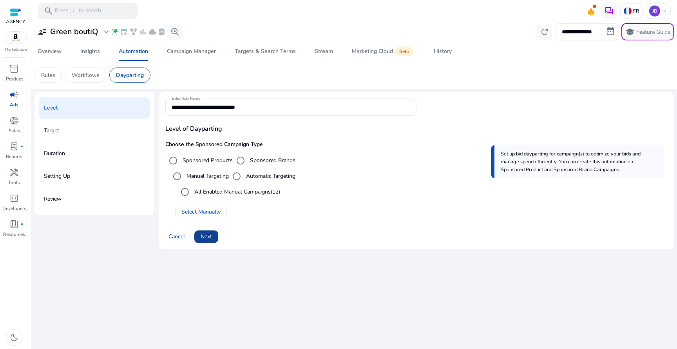
click at [213, 235] on span at bounding box center [206, 236] width 24 height 19
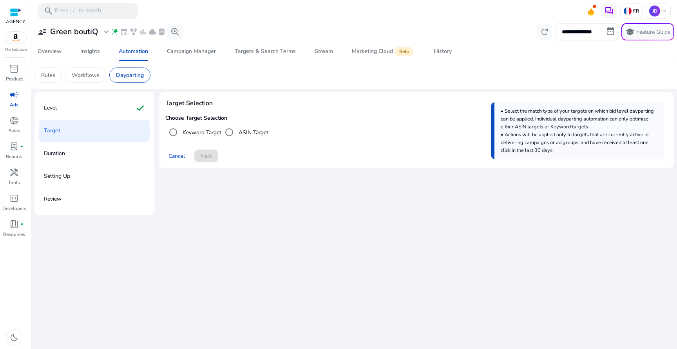
click at [212, 133] on label "Keyword Target" at bounding box center [201, 132] width 40 height 8
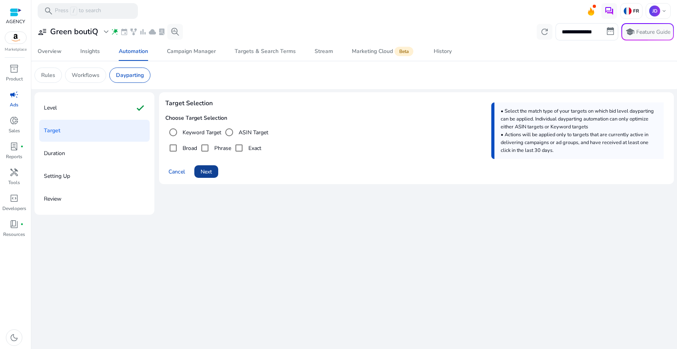
click at [206, 167] on span "Next" at bounding box center [206, 171] width 11 height 8
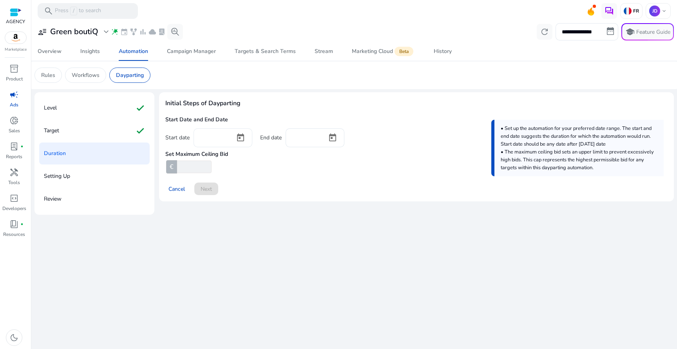
click at [211, 140] on input at bounding box center [214, 137] width 29 height 9
click at [240, 136] on span "Open calendar" at bounding box center [240, 137] width 19 height 19
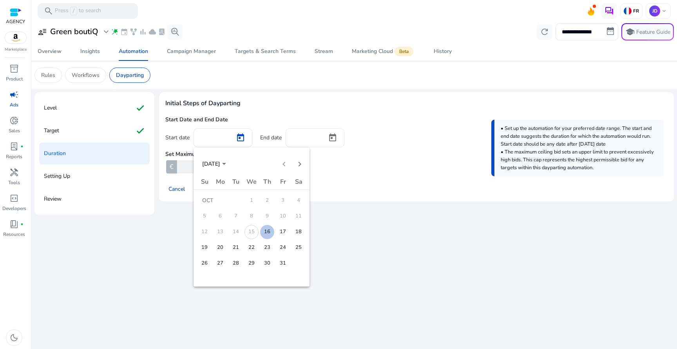
click at [269, 237] on span "16" at bounding box center [267, 232] width 14 height 14
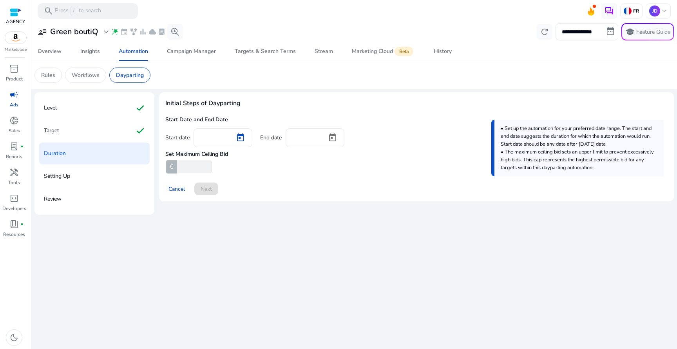
type input "**********"
click at [318, 138] on input at bounding box center [306, 137] width 29 height 9
click at [336, 138] on span "Open calendar" at bounding box center [332, 137] width 19 height 19
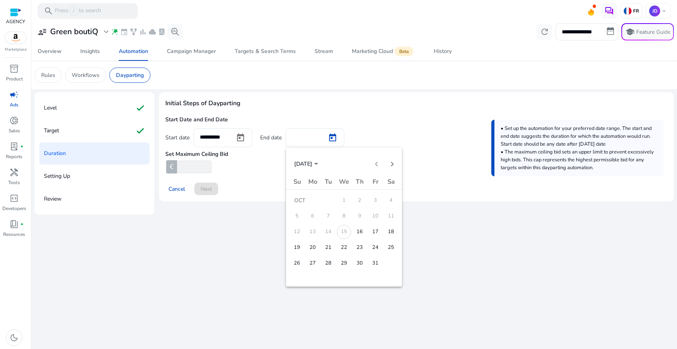
click at [339, 271] on div "Sunday Su Monday Mo Tuesday Tu Wednesday We Thursday Th Friday Fr Saturday Sa O…" at bounding box center [344, 230] width 116 height 106
click at [339, 262] on span "29" at bounding box center [344, 263] width 14 height 14
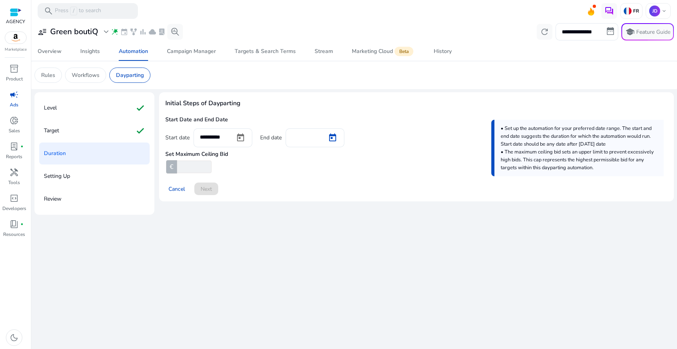
type input "**********"
click at [193, 169] on input "number" at bounding box center [194, 166] width 36 height 13
type input "*"
click at [207, 187] on span "Next" at bounding box center [206, 189] width 11 height 8
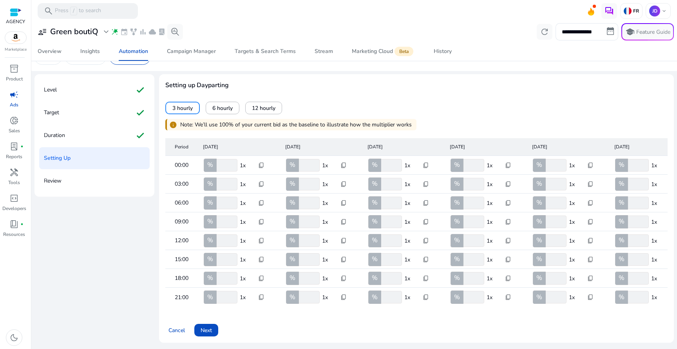
scroll to position [24, 0]
